Goal: Check status: Check status

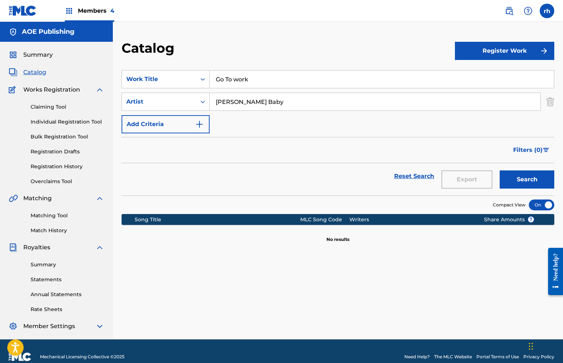
click at [42, 74] on span "Catalog" at bounding box center [34, 72] width 23 height 9
click at [31, 71] on span "Catalog" at bounding box center [34, 72] width 23 height 9
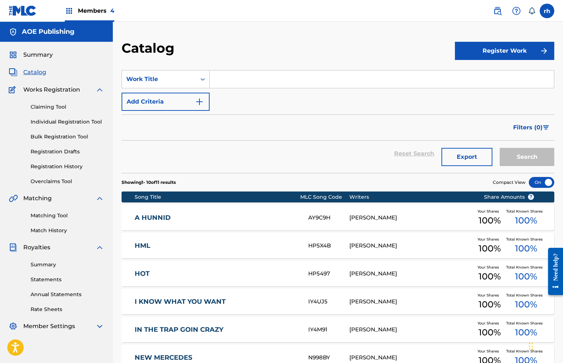
click at [538, 180] on div at bounding box center [540, 182] width 25 height 11
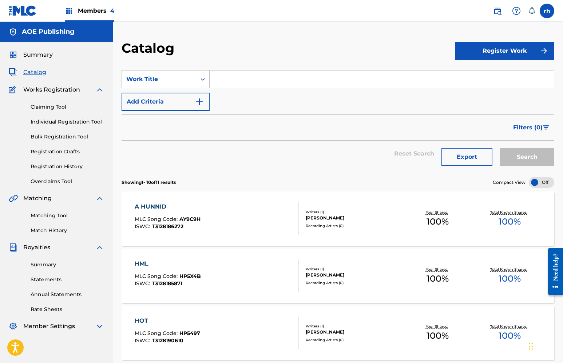
click at [546, 181] on div at bounding box center [540, 182] width 25 height 11
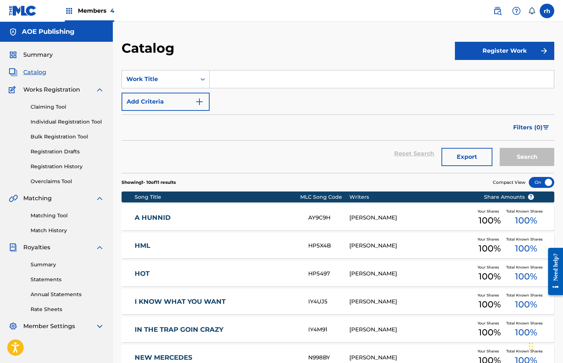
click at [60, 169] on link "Registration History" at bounding box center [67, 167] width 73 height 8
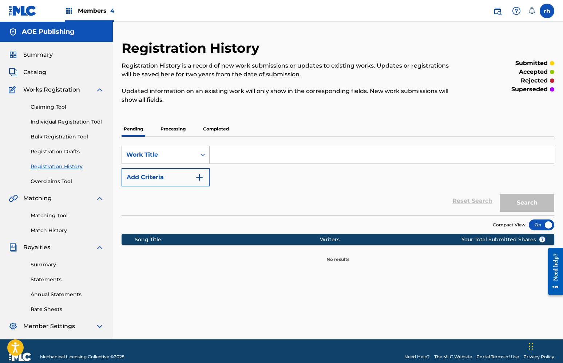
click at [171, 134] on p "Processing" at bounding box center [172, 128] width 29 height 15
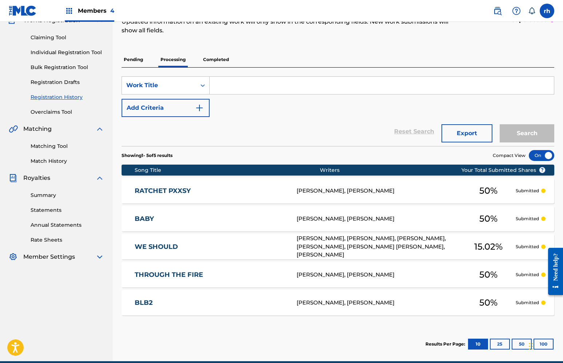
scroll to position [62, 0]
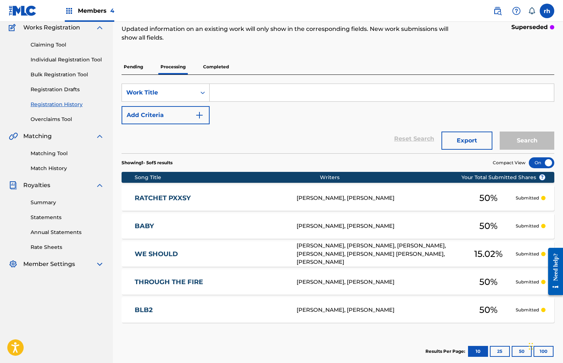
click at [221, 64] on p "Completed" at bounding box center [216, 66] width 30 height 15
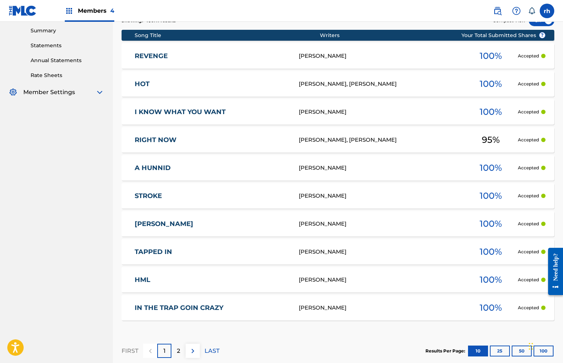
scroll to position [276, 0]
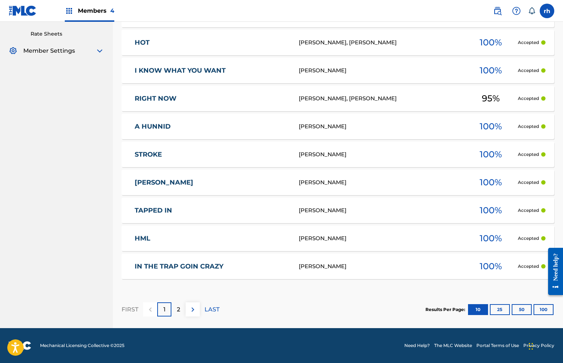
click at [176, 314] on div "2" at bounding box center [178, 310] width 14 height 14
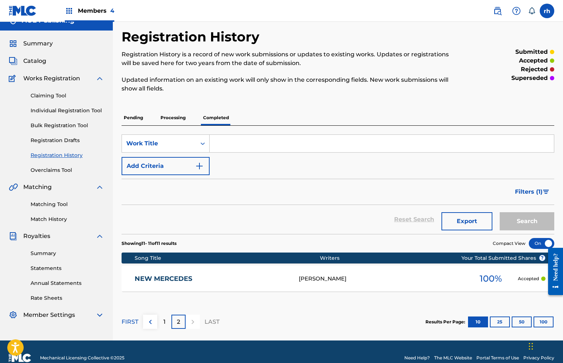
click at [167, 320] on div "1" at bounding box center [164, 322] width 14 height 14
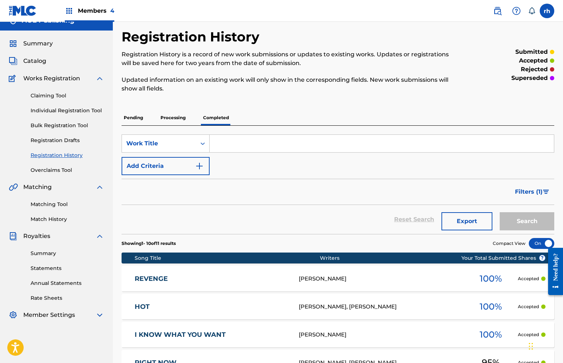
click at [175, 120] on p "Processing" at bounding box center [172, 117] width 29 height 15
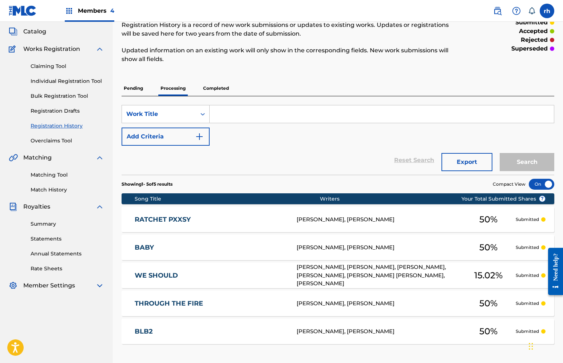
scroll to position [75, 0]
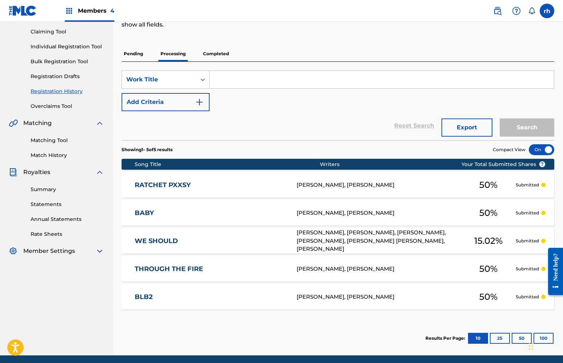
click at [133, 56] on p "Pending" at bounding box center [133, 53] width 24 height 15
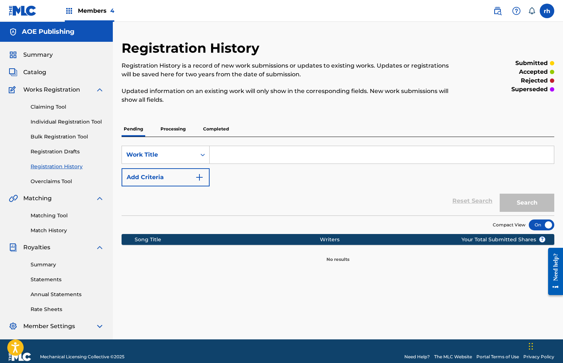
click at [173, 132] on p "Processing" at bounding box center [172, 128] width 29 height 15
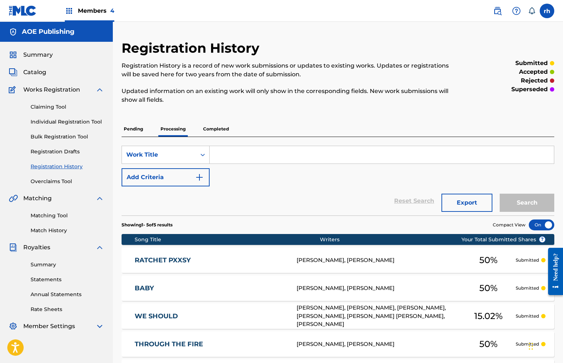
click at [218, 131] on p "Completed" at bounding box center [216, 128] width 30 height 15
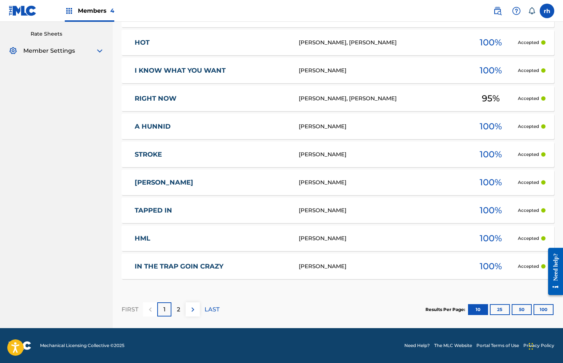
scroll to position [276, 0]
click at [179, 313] on p "2" at bounding box center [178, 309] width 3 height 9
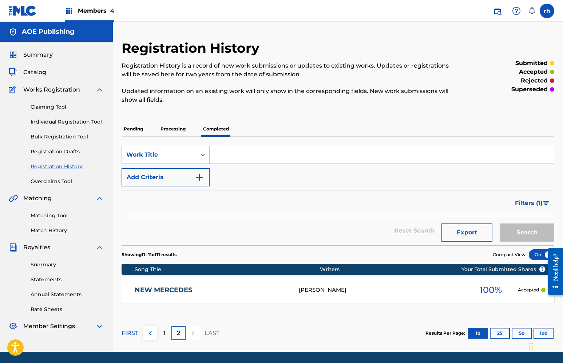
scroll to position [0, 0]
click at [170, 125] on p "Processing" at bounding box center [172, 128] width 29 height 15
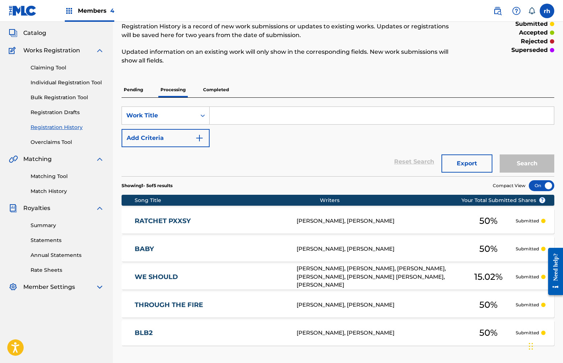
scroll to position [92, 0]
